Goal: Navigation & Orientation: Find specific page/section

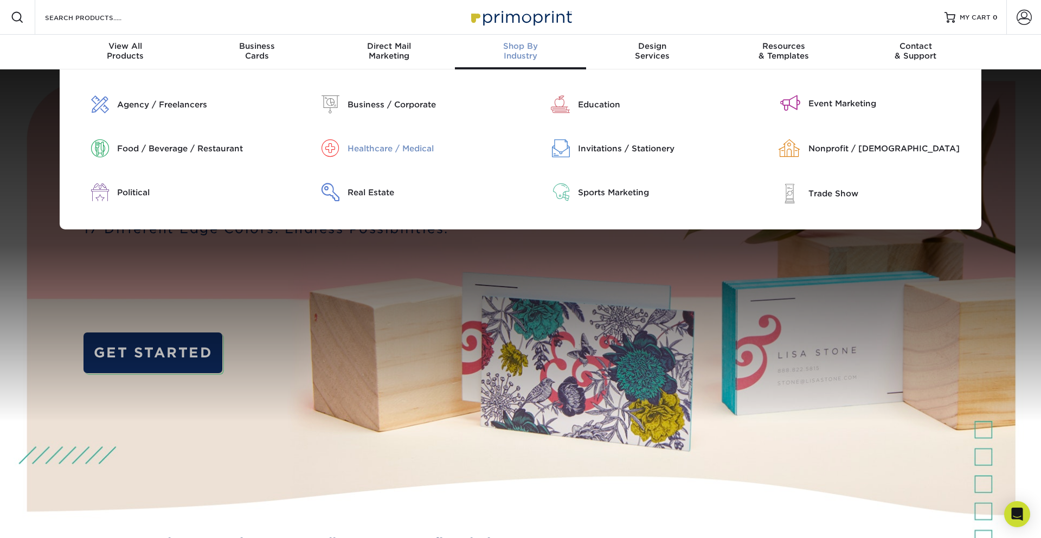
click at [376, 149] on div "Healthcare / Medical" at bounding box center [430, 149] width 165 height 12
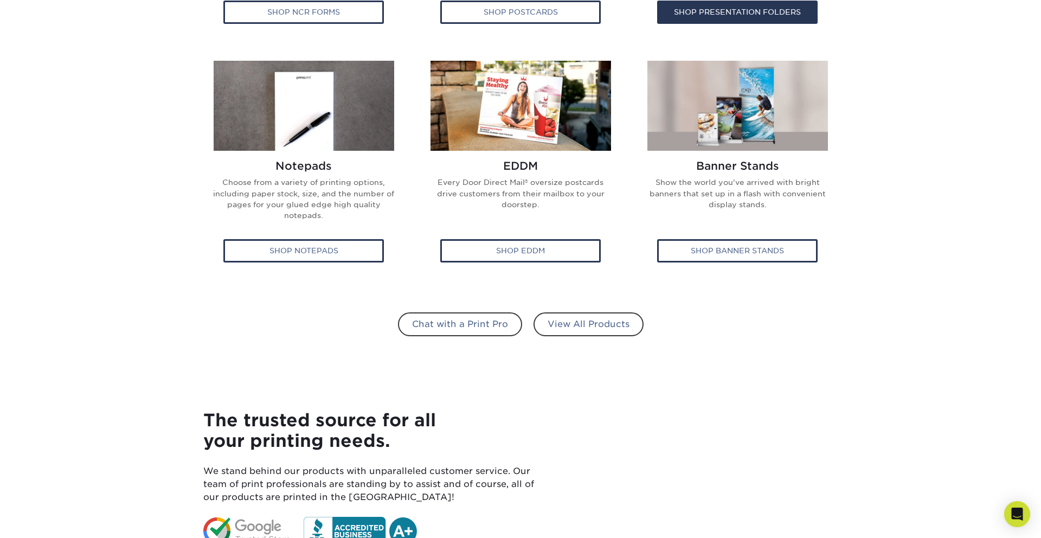
scroll to position [660, 0]
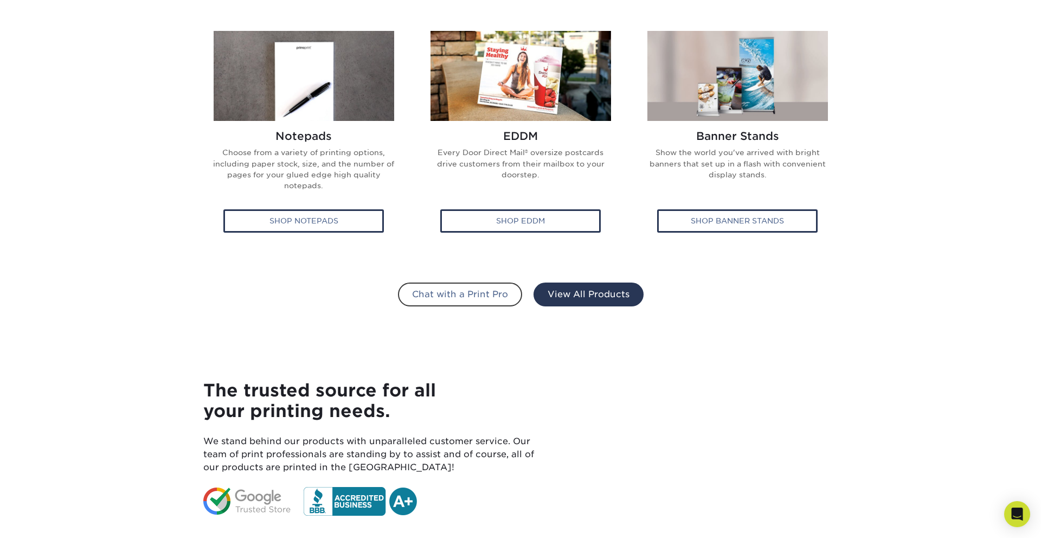
click at [593, 293] on link "View All Products" at bounding box center [589, 295] width 110 height 24
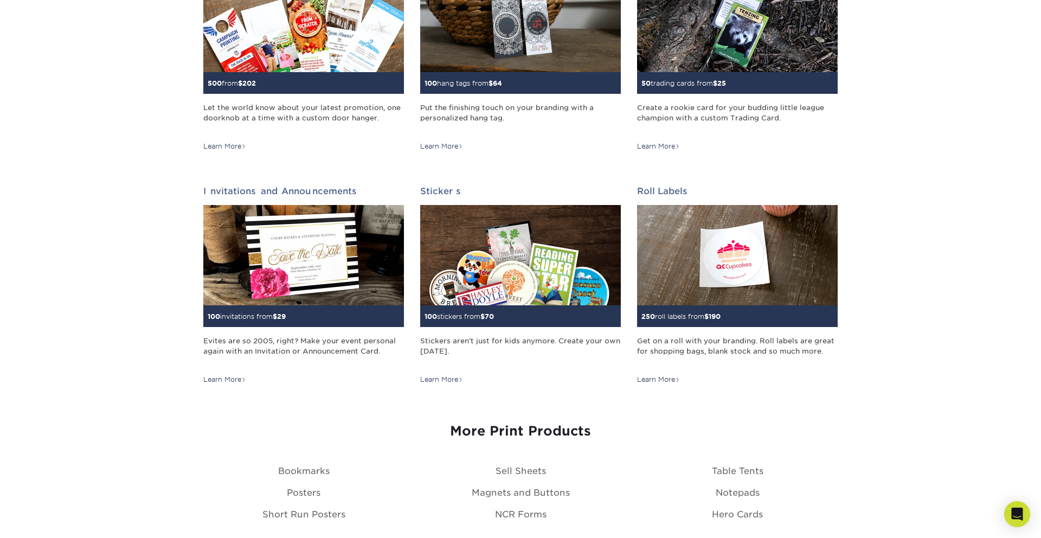
scroll to position [955, 0]
